Goal: Book appointment/travel/reservation

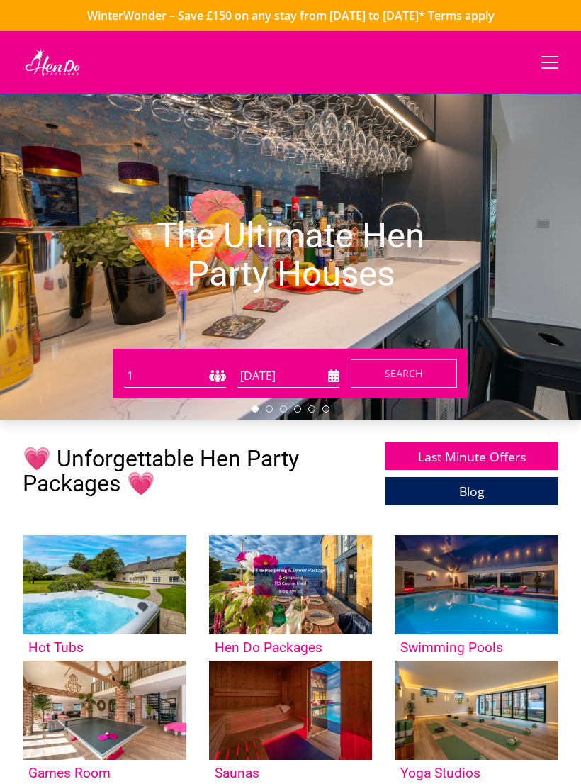
click at [315, 373] on input "03/09/2025" at bounding box center [288, 375] width 102 height 23
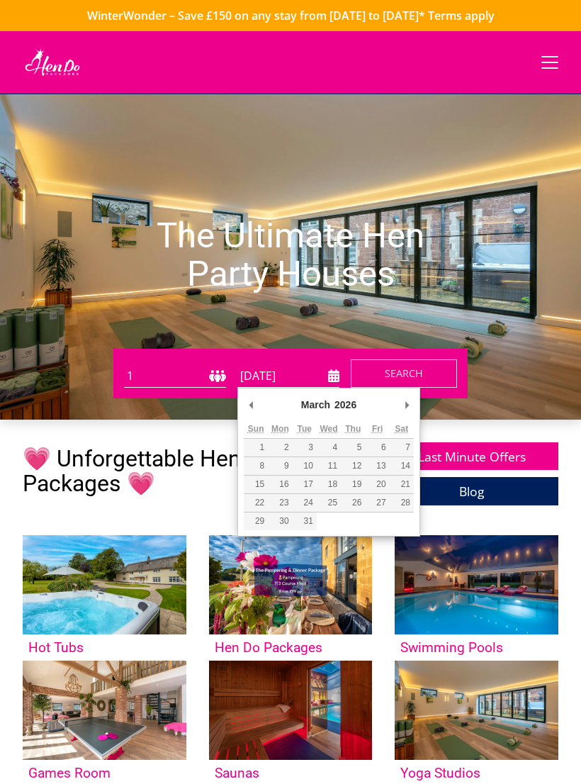
type input "[DATE]"
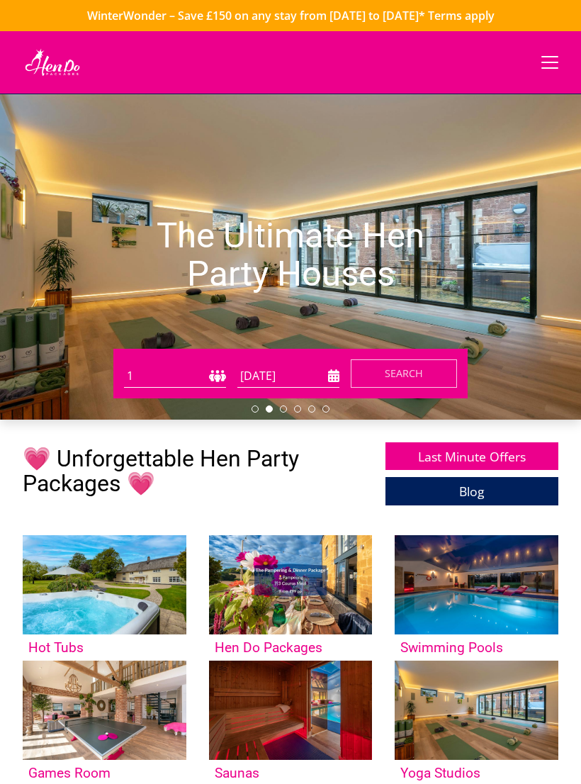
click at [140, 371] on select "1 2 3 4 5 6 7 8 9 10 11 12 13 14 15 16 17 18 19 20 21 22 23 24 25 26 27 28 29 3…" at bounding box center [175, 375] width 102 height 23
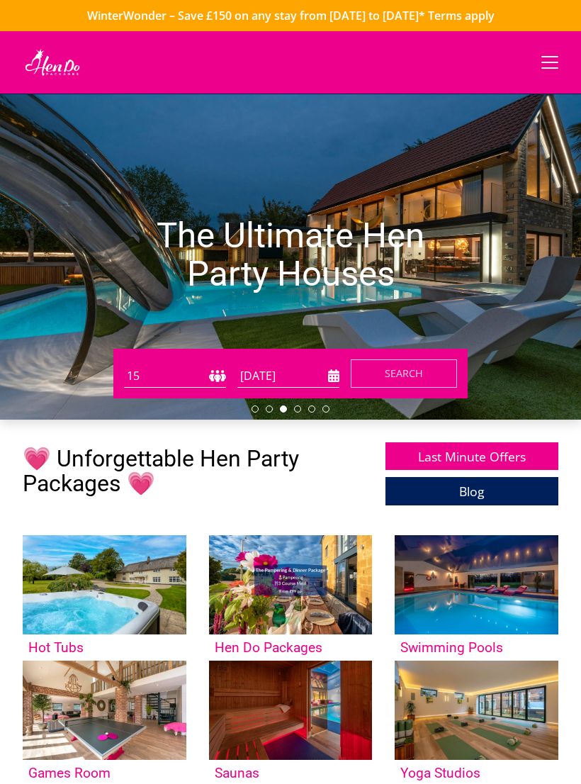
click at [135, 372] on select "1 2 3 4 5 6 7 8 9 10 11 12 13 14 15 16 17 18 19 20 21 22 23 24 25 26 27 28 29 3…" at bounding box center [175, 375] width 102 height 23
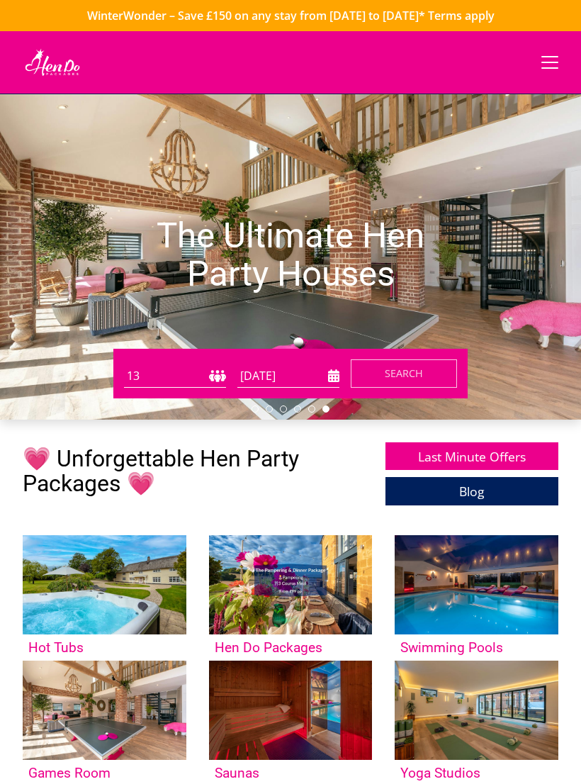
select select "14"
click at [431, 373] on button "Search" at bounding box center [404, 373] width 106 height 28
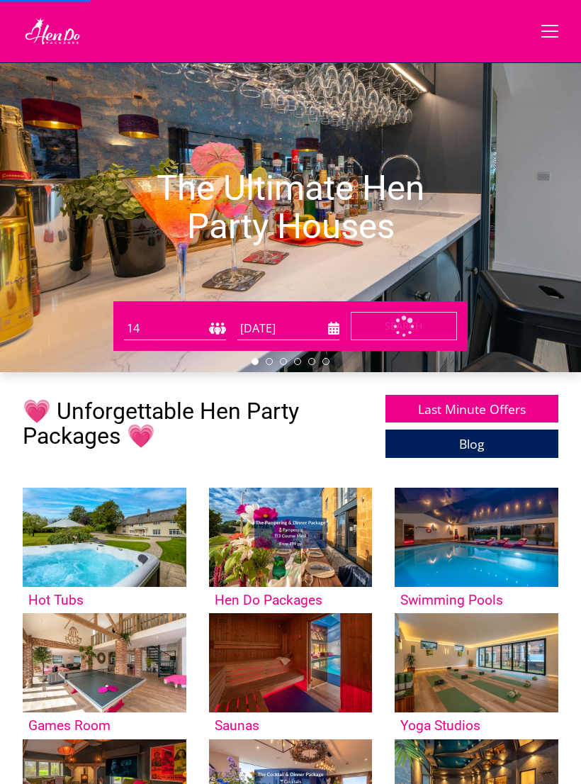
scroll to position [49, 0]
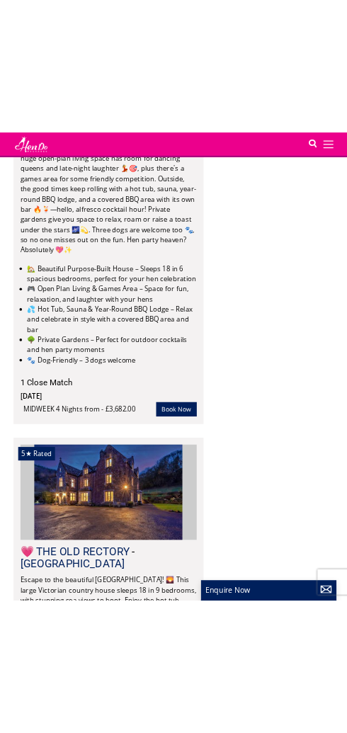
scroll to position [11146, 0]
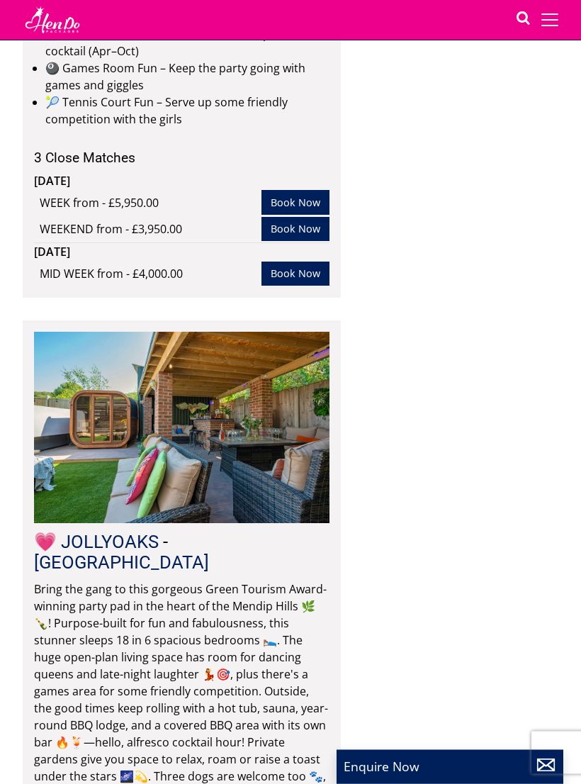
scroll to position [12431, 0]
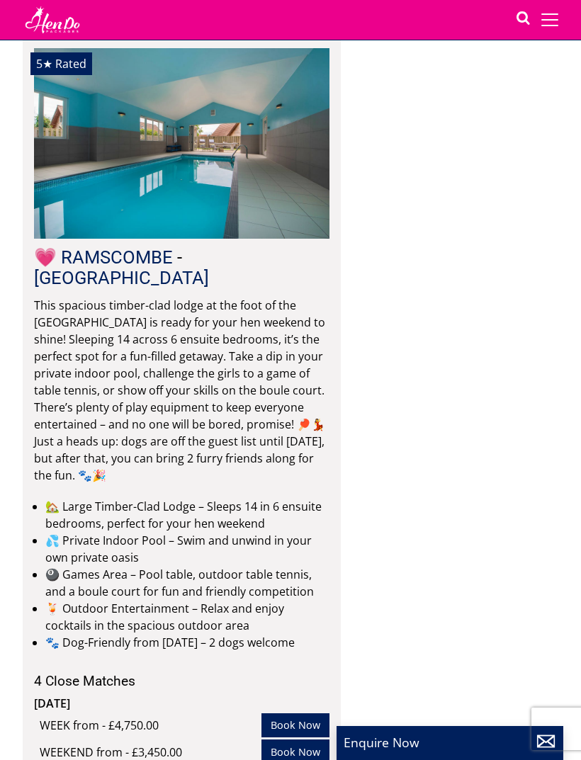
scroll to position [0, 0]
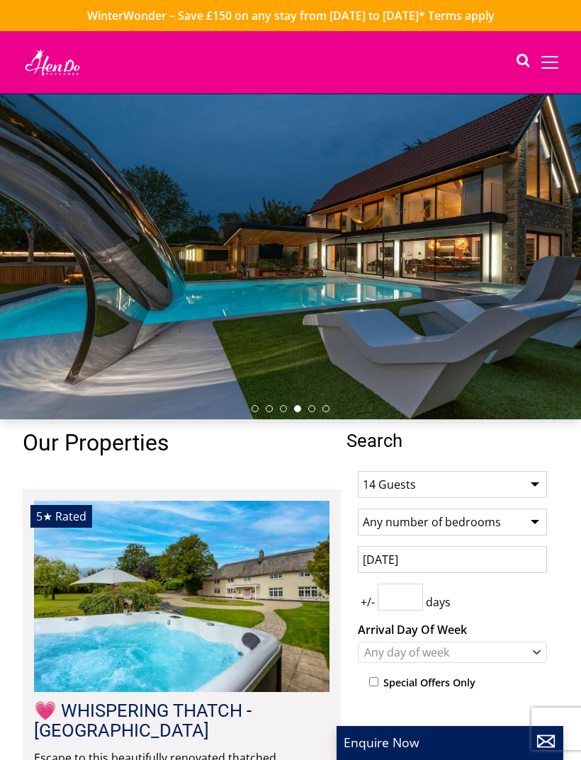
click at [541, 63] on span at bounding box center [549, 62] width 17 height 1
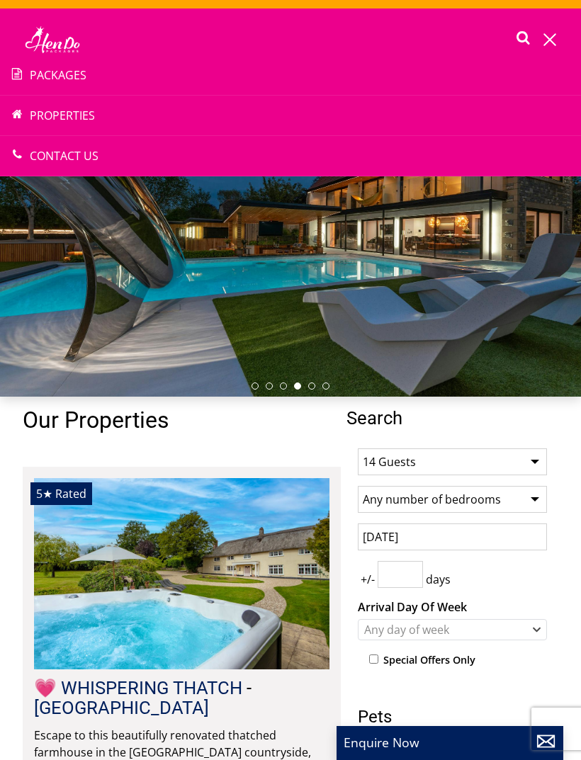
click at [524, 537] on input "[DATE]" at bounding box center [452, 537] width 189 height 27
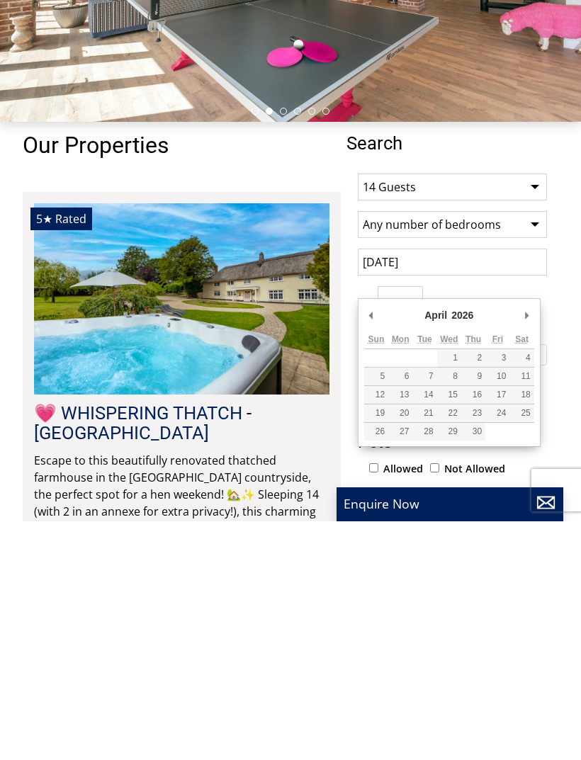
type input "[DATE]"
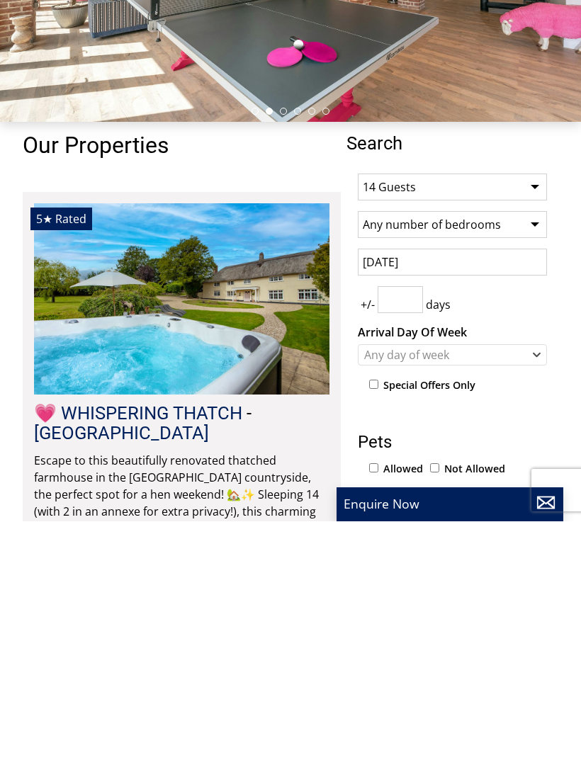
scroll to position [276, 0]
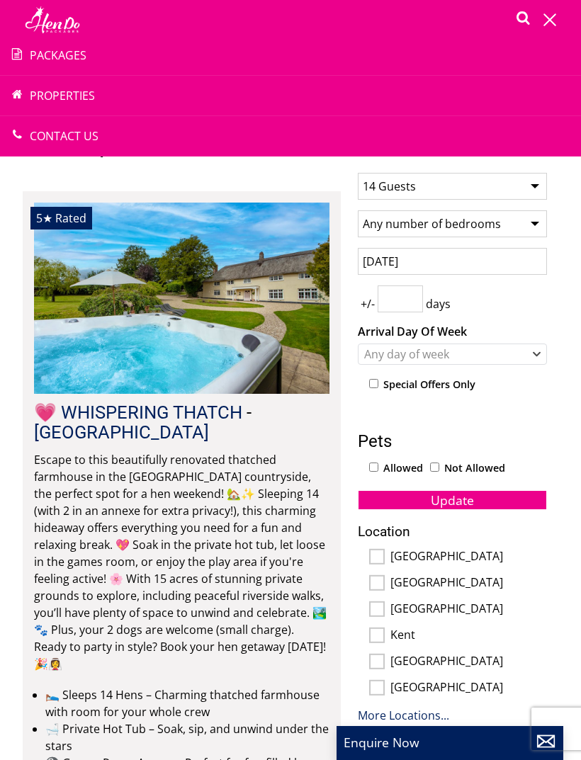
click at [422, 301] on input "number" at bounding box center [400, 299] width 45 height 27
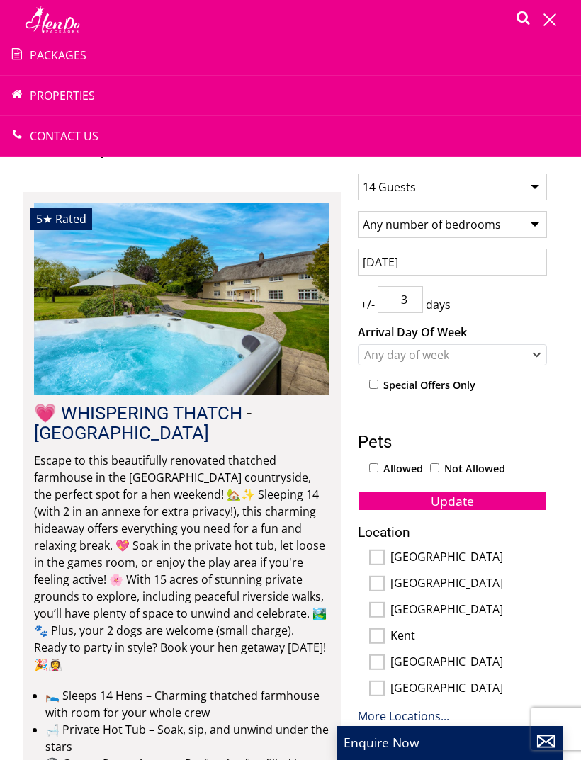
type input "3"
click at [520, 498] on button "Update" at bounding box center [452, 501] width 189 height 20
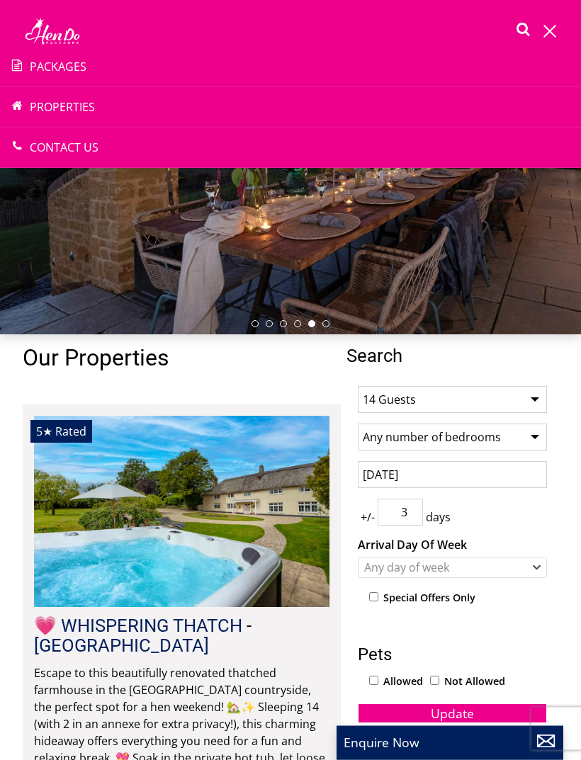
scroll to position [0, 0]
